Goal: Task Accomplishment & Management: Complete application form

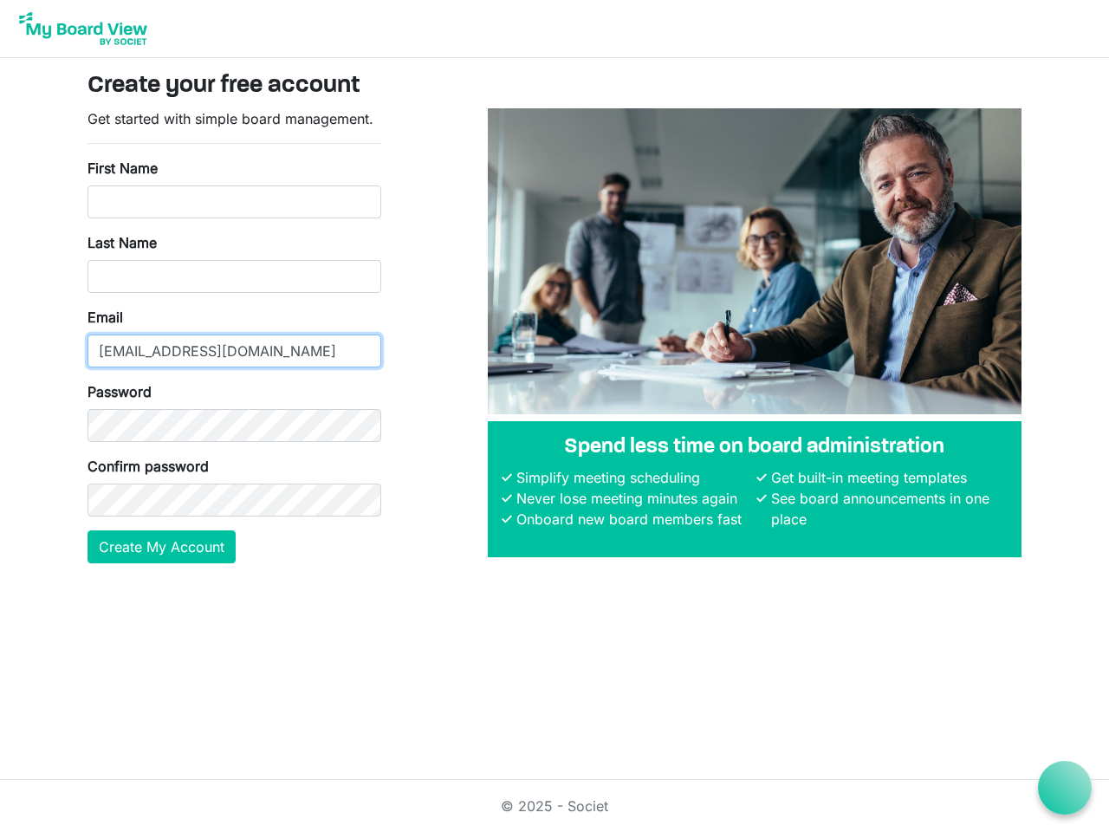
click at [234, 335] on input "[EMAIL_ADDRESS][DOMAIN_NAME]" at bounding box center [235, 351] width 294 height 33
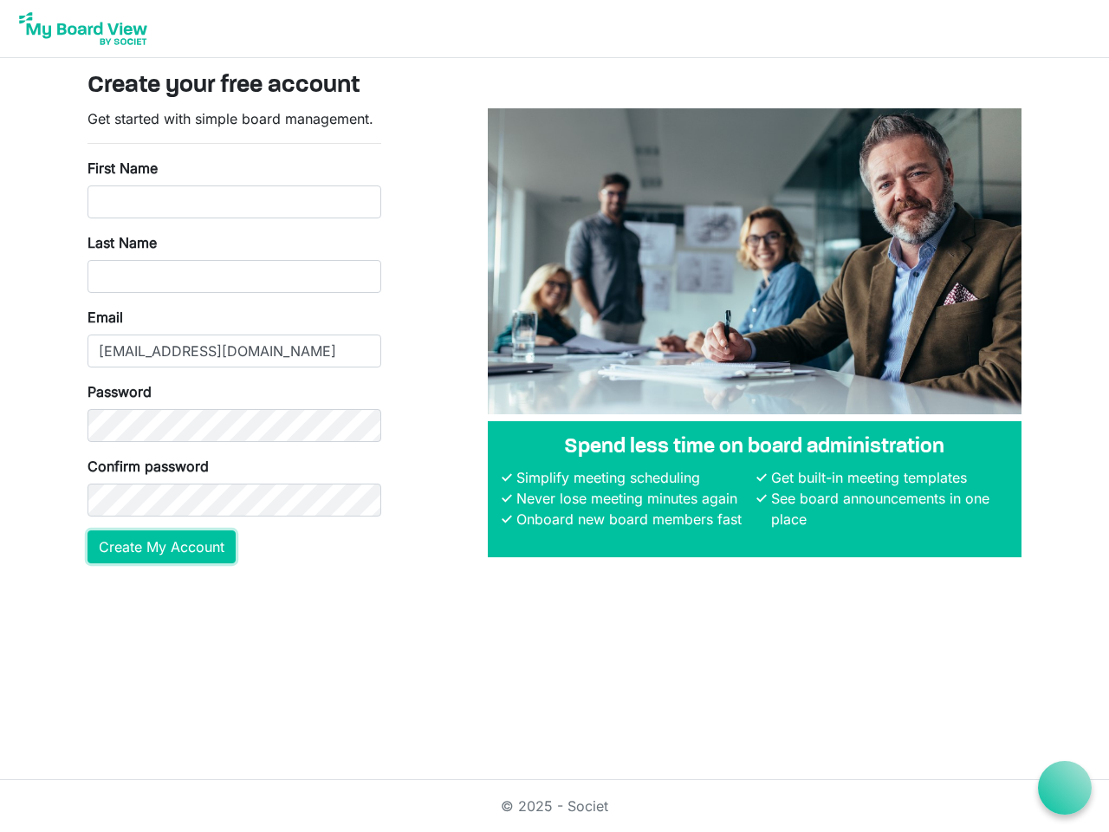
click at [162, 547] on button "Create My Account" at bounding box center [162, 546] width 148 height 33
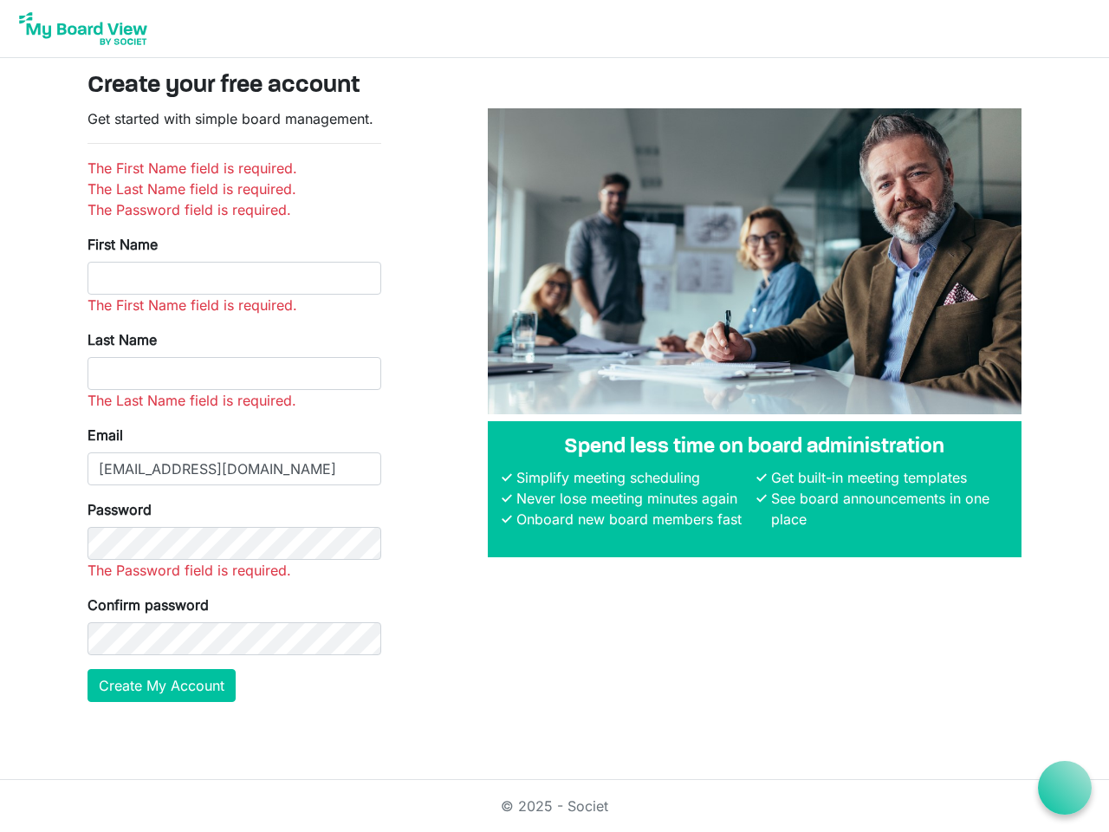
click at [1065, 788] on icon at bounding box center [1066, 788] width 22 height 22
